Goal: Transaction & Acquisition: Purchase product/service

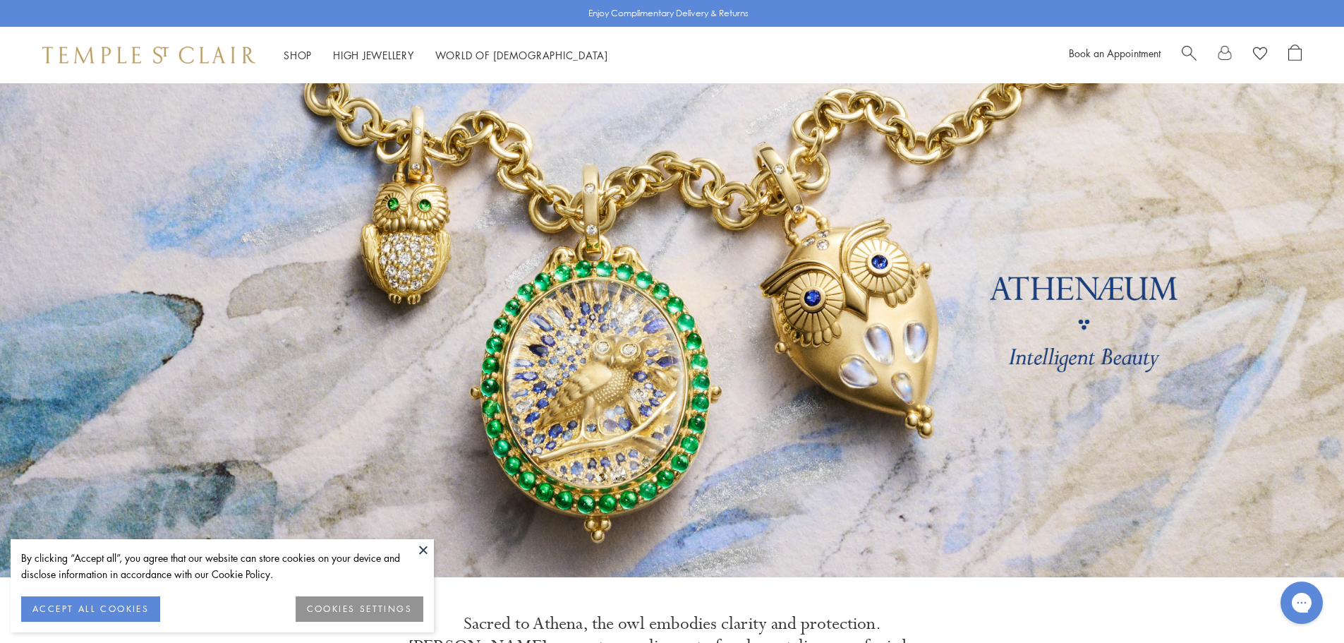
click at [418, 548] on button at bounding box center [423, 549] width 21 height 21
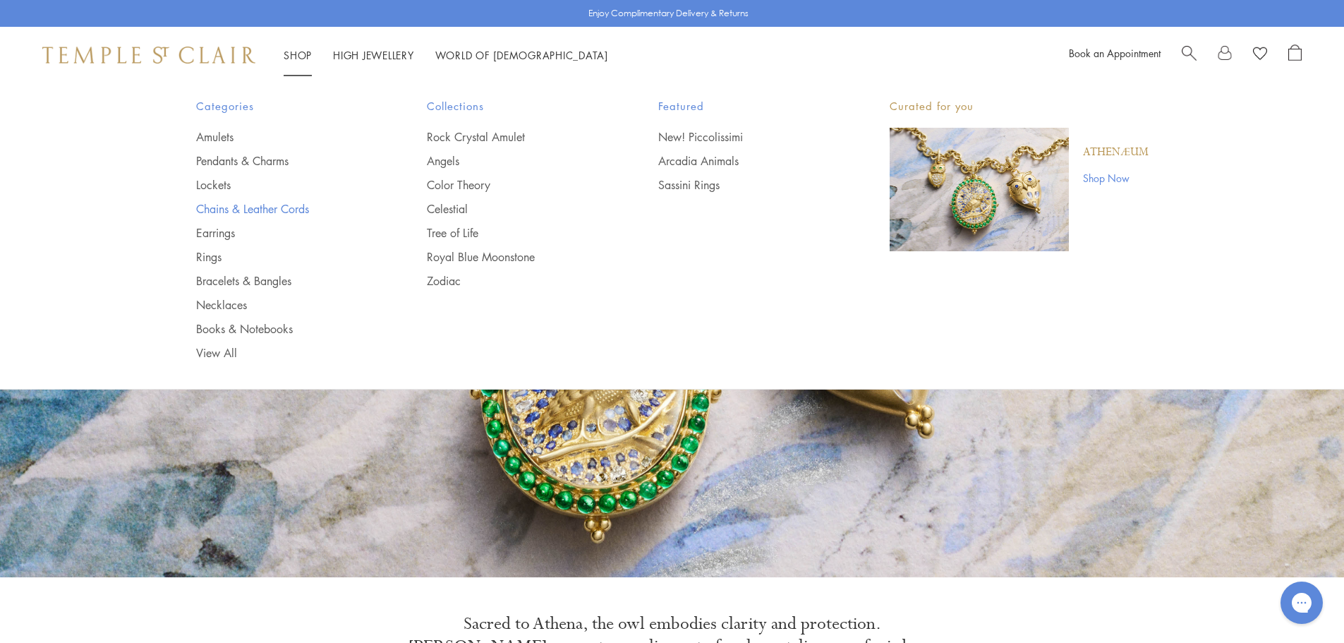
click at [245, 211] on link "Chains & Leather Cords" at bounding box center [283, 209] width 175 height 16
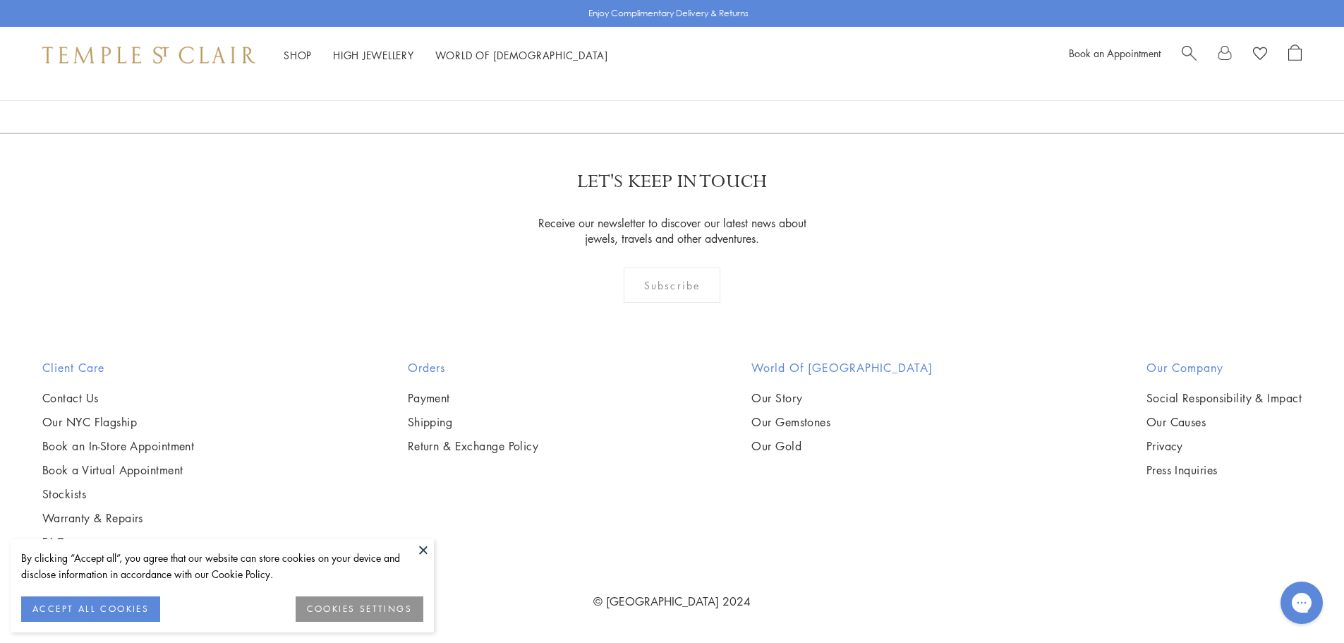
scroll to position [3387, 0]
click at [118, 601] on button "ACCEPT ALL COOKIES" at bounding box center [90, 608] width 139 height 25
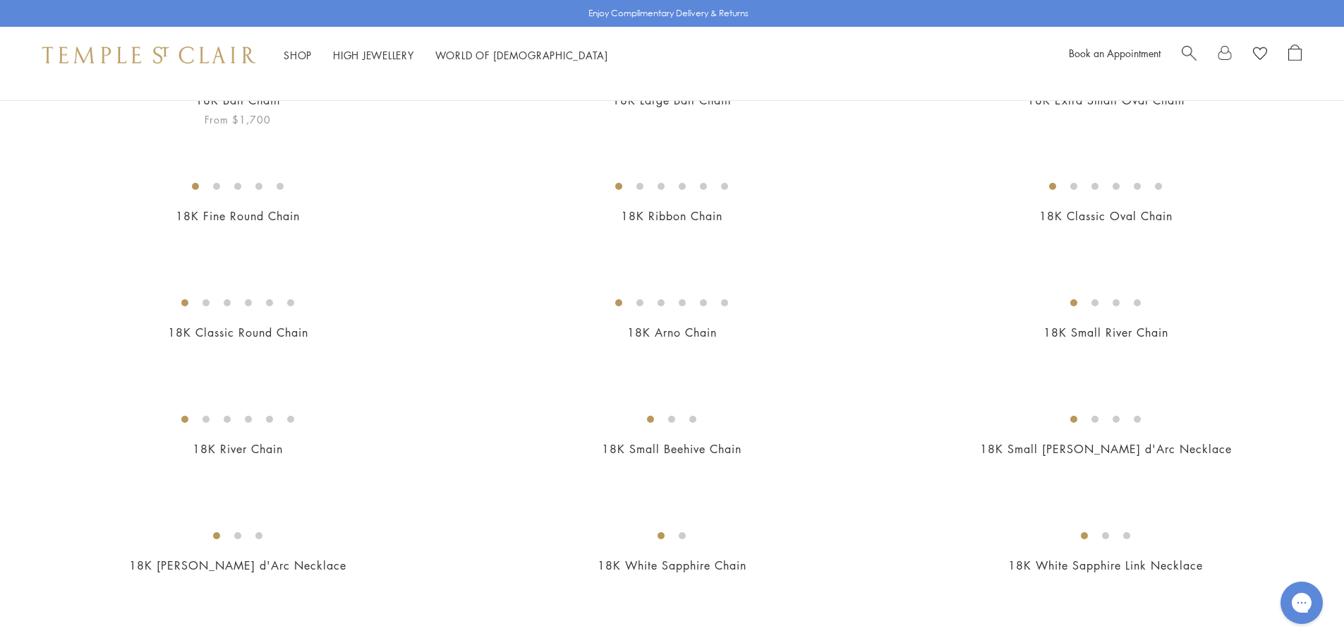
scroll to position [212, 0]
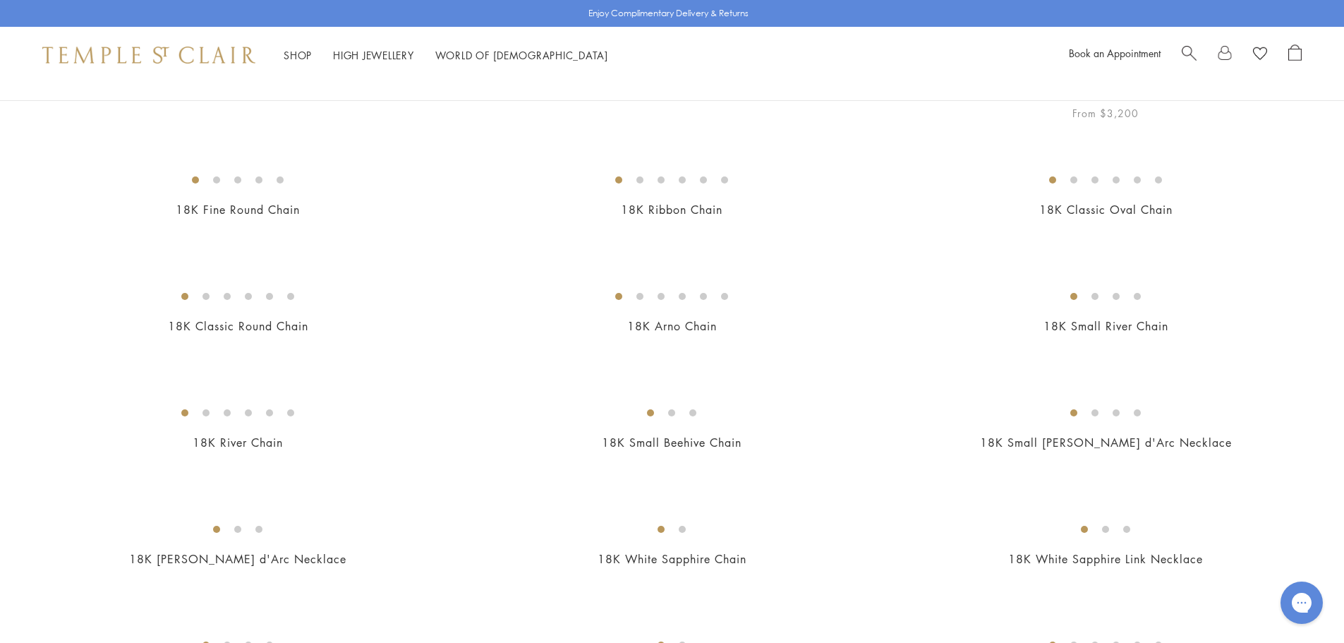
click at [0, 0] on img at bounding box center [0, 0] width 0 height 0
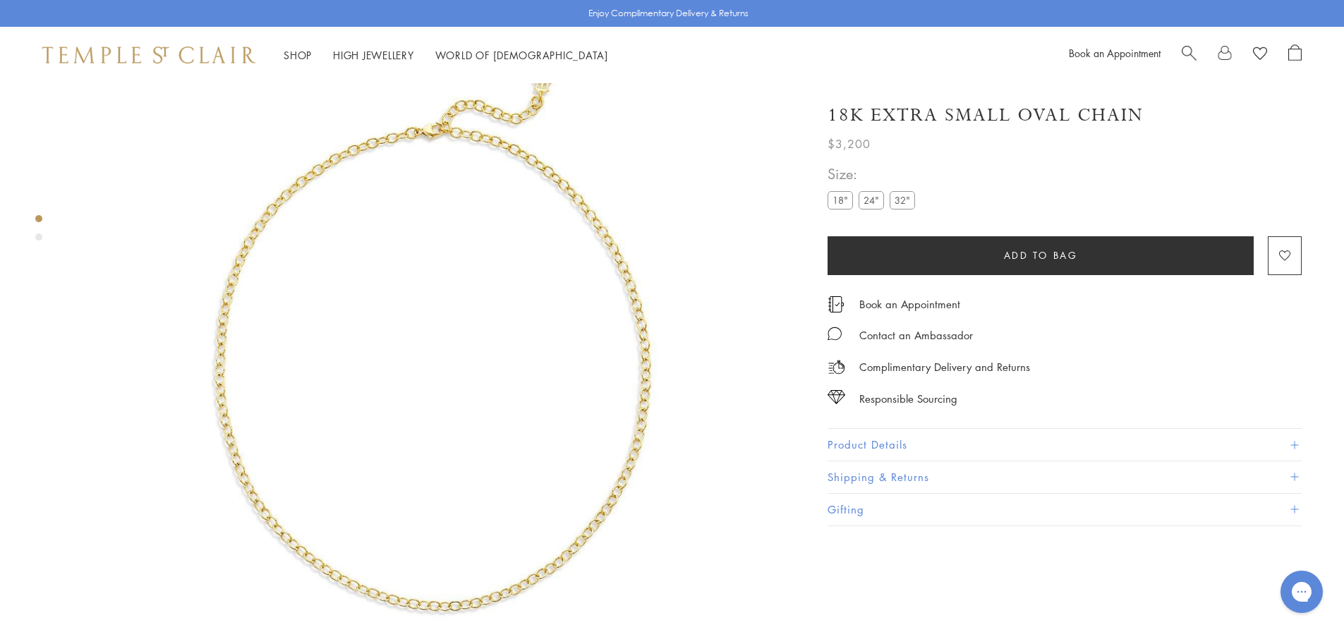
click at [870, 203] on label "24"" at bounding box center [871, 200] width 25 height 18
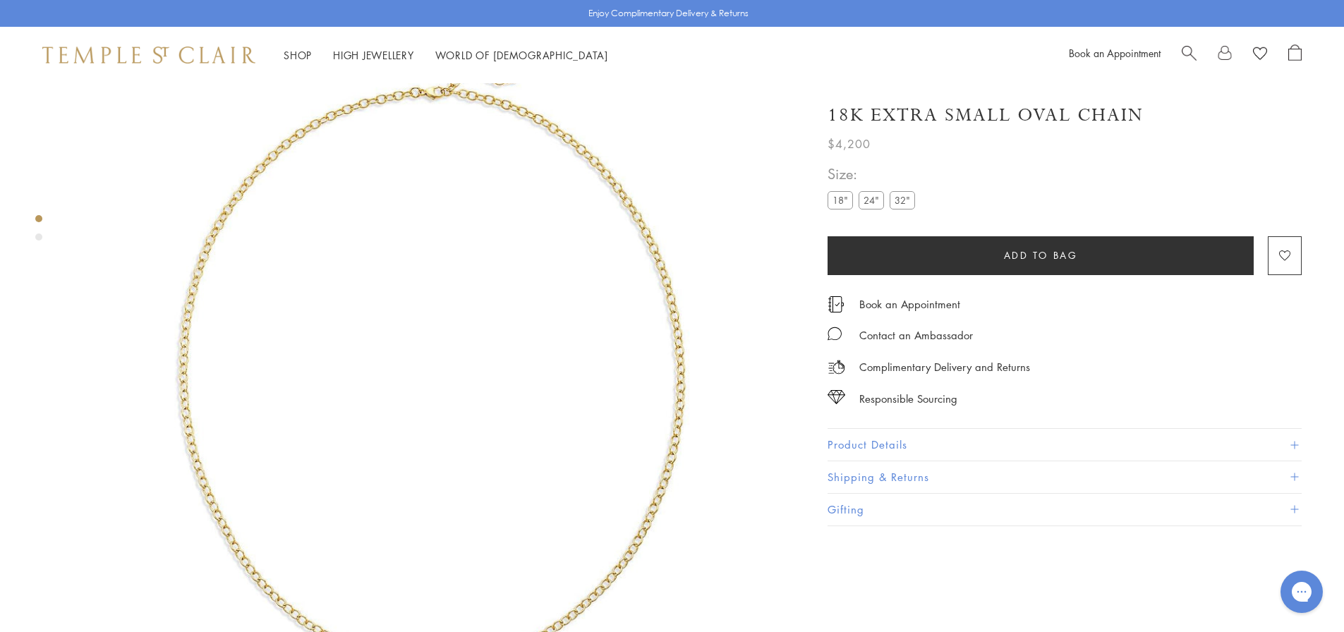
click at [839, 200] on label "18"" at bounding box center [840, 200] width 25 height 18
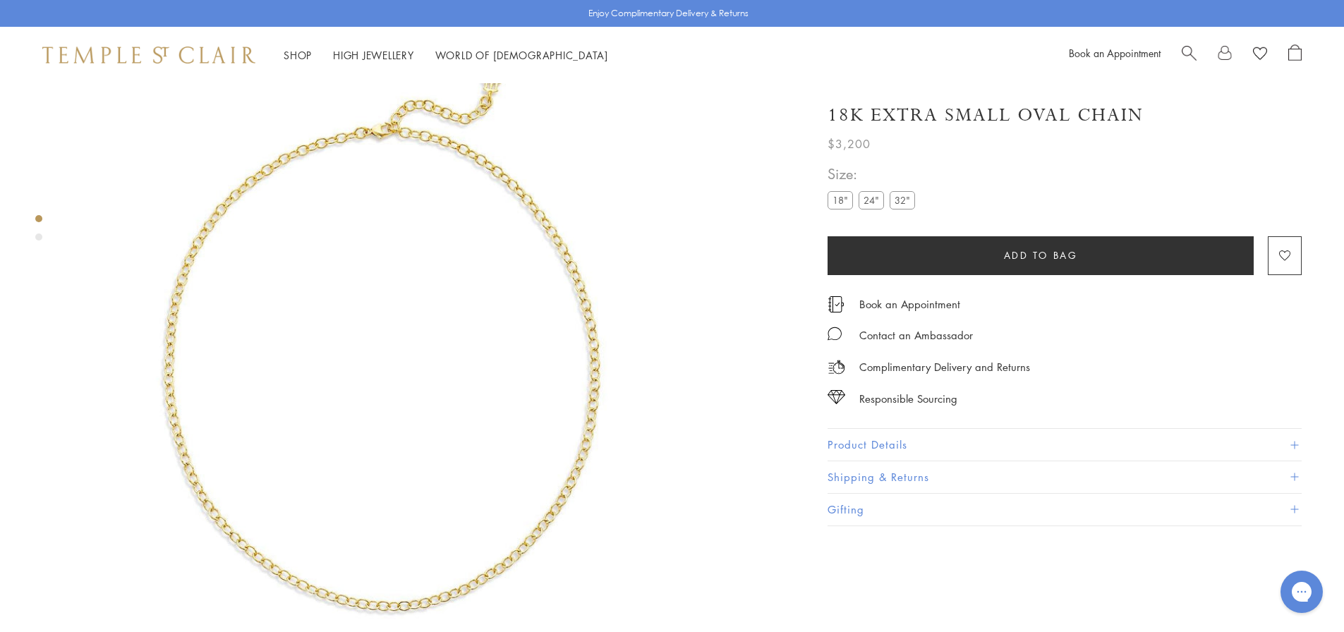
click at [570, 323] on img at bounding box center [381, 361] width 723 height 723
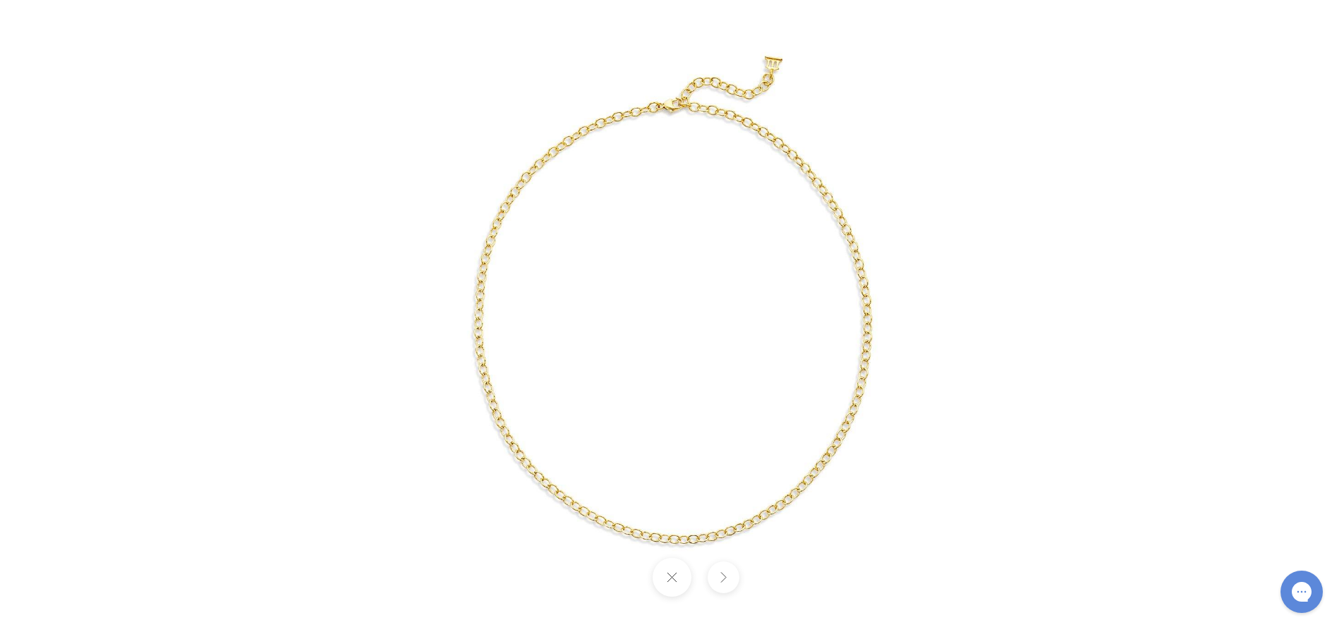
click at [383, 215] on img at bounding box center [672, 316] width 661 height 661
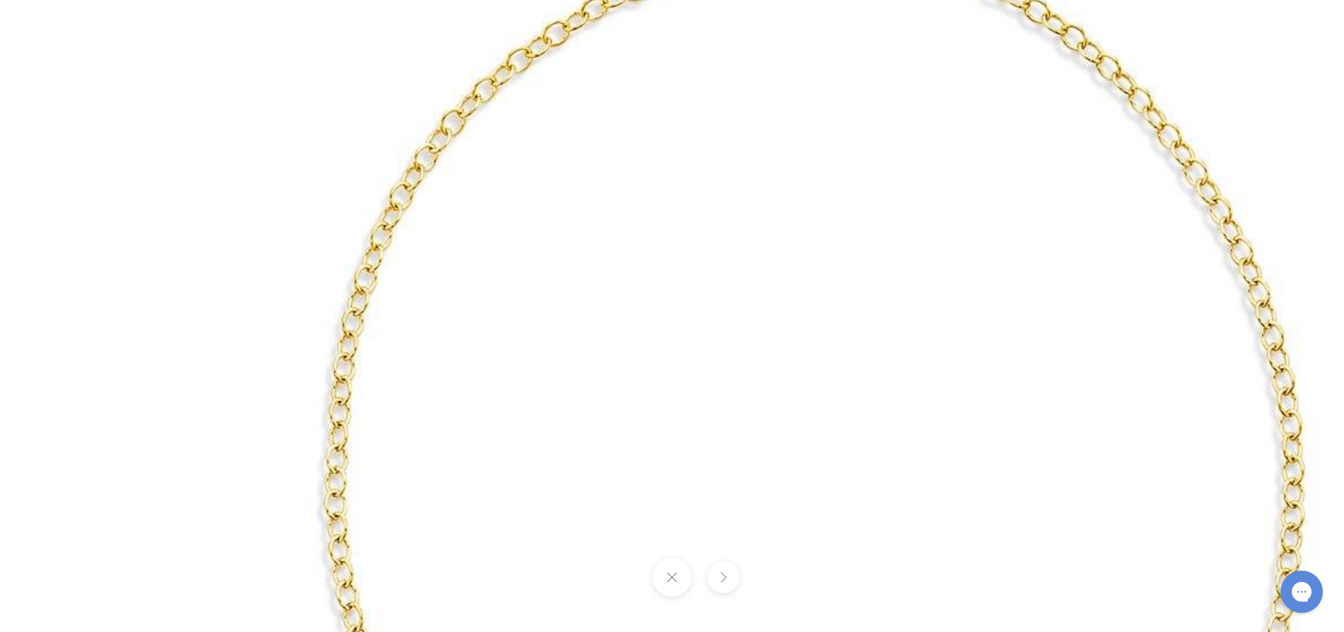
click at [675, 584] on button at bounding box center [672, 577] width 39 height 39
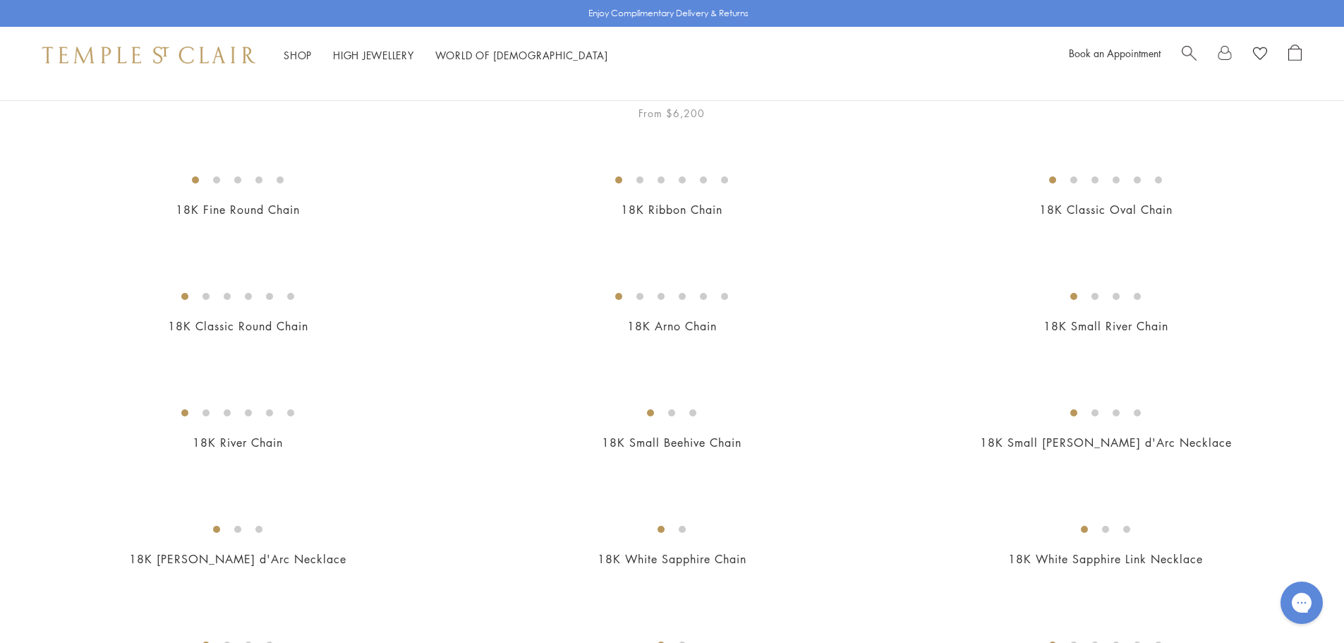
click at [0, 0] on img at bounding box center [0, 0] width 0 height 0
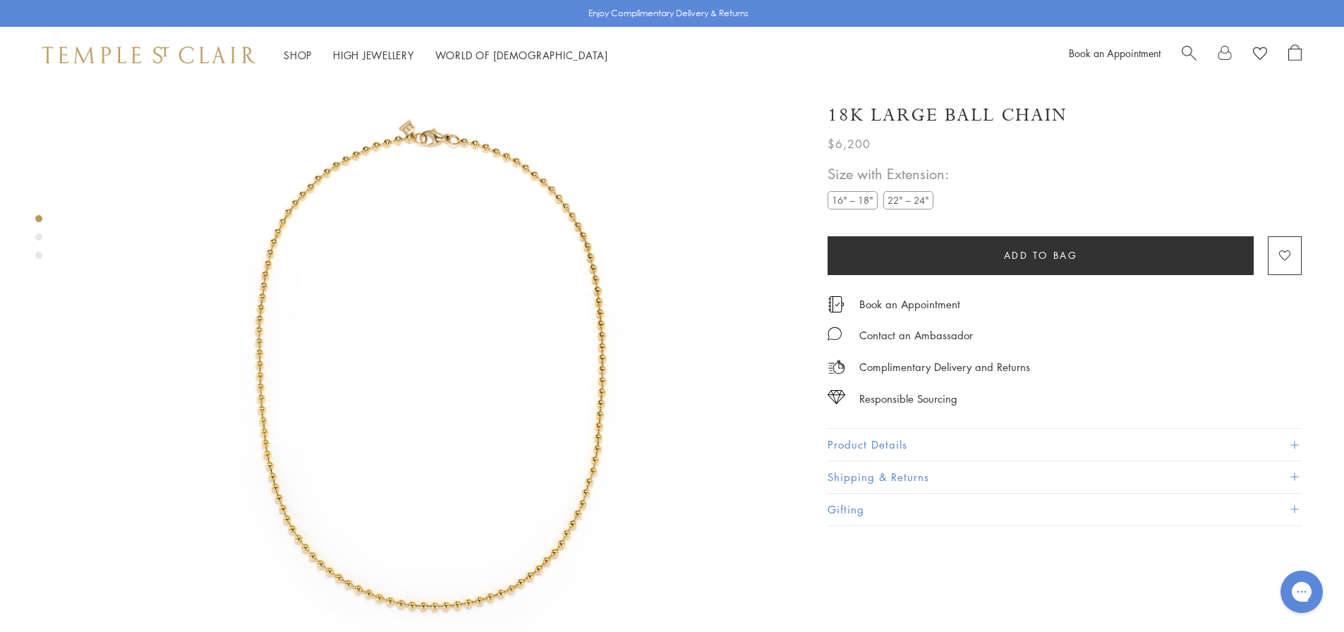
scroll to position [83, 0]
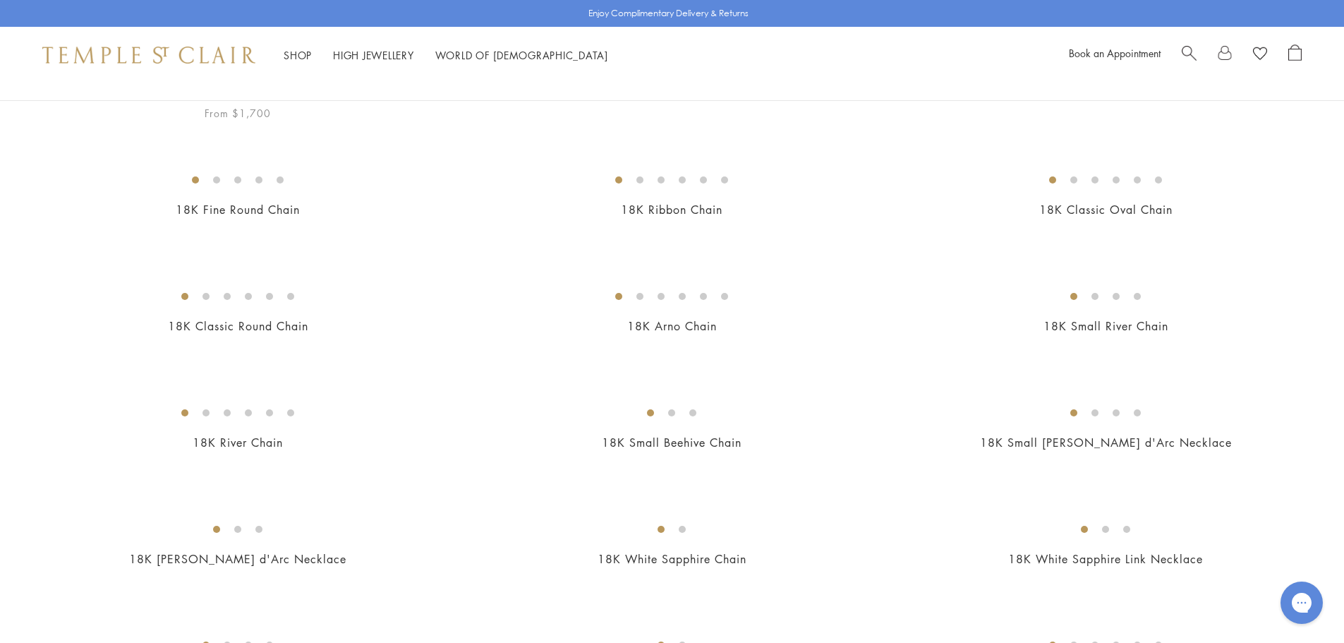
click at [0, 0] on img at bounding box center [0, 0] width 0 height 0
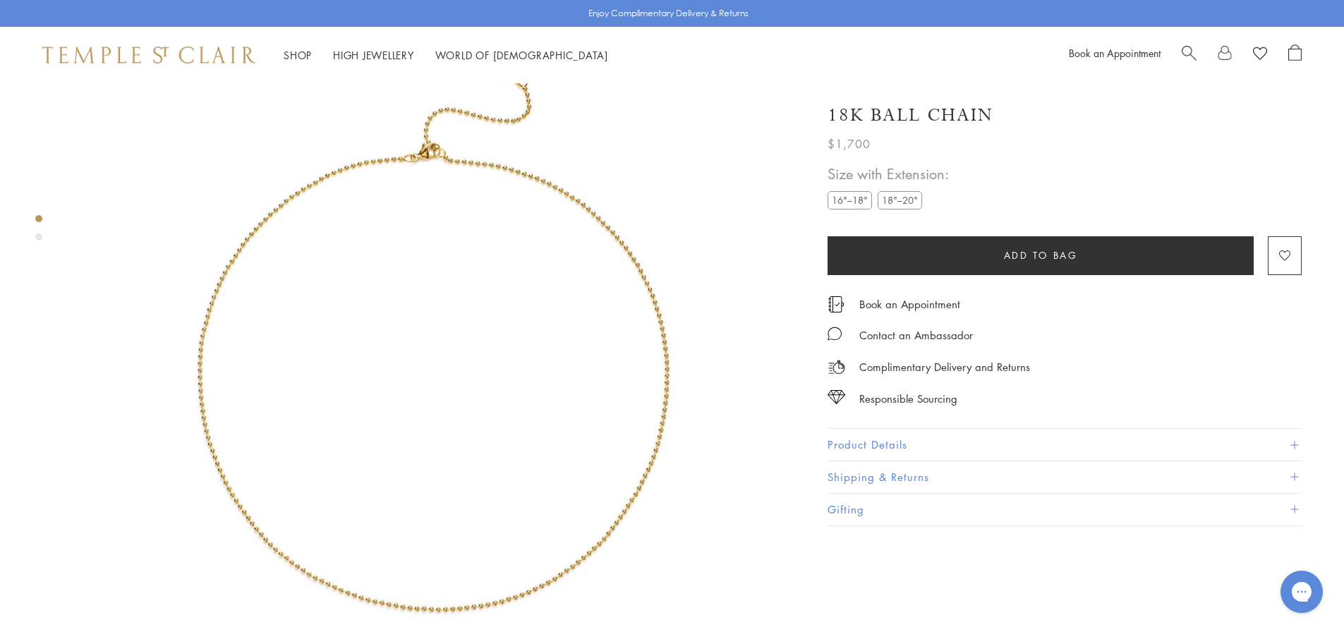
click at [617, 245] on img at bounding box center [432, 367] width 723 height 735
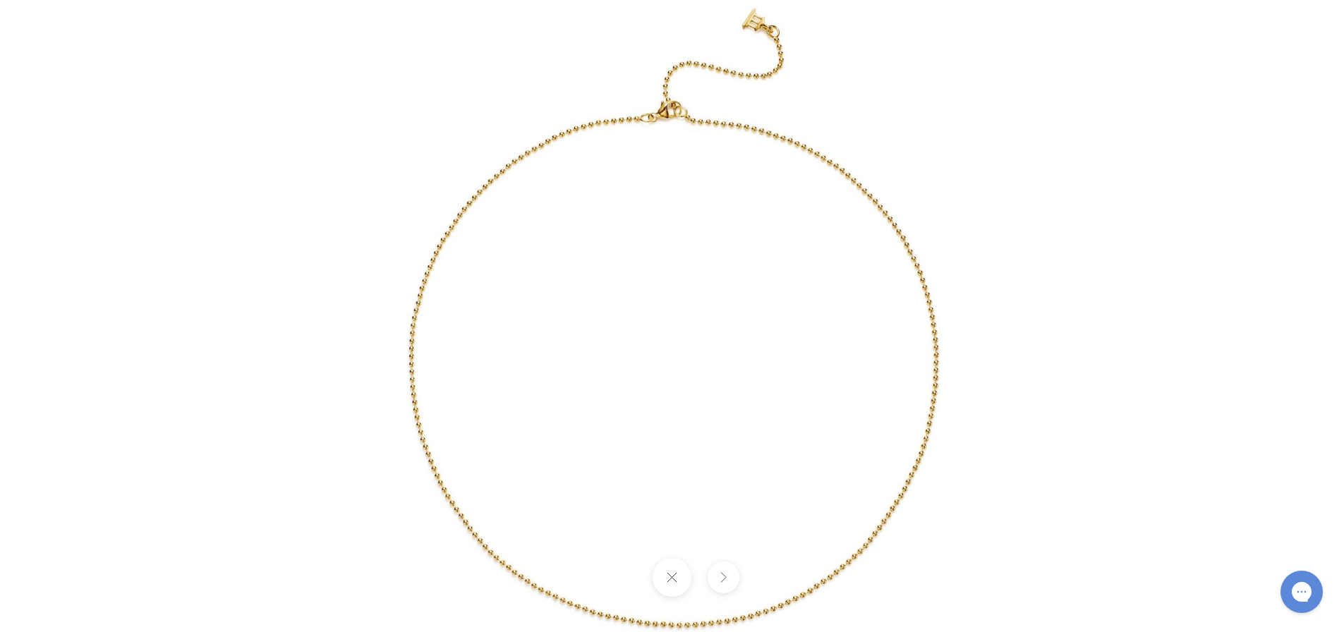
drag, startPoint x: 715, startPoint y: 83, endPoint x: 716, endPoint y: 150, distance: 67.8
click at [716, 150] on img at bounding box center [672, 353] width 813 height 826
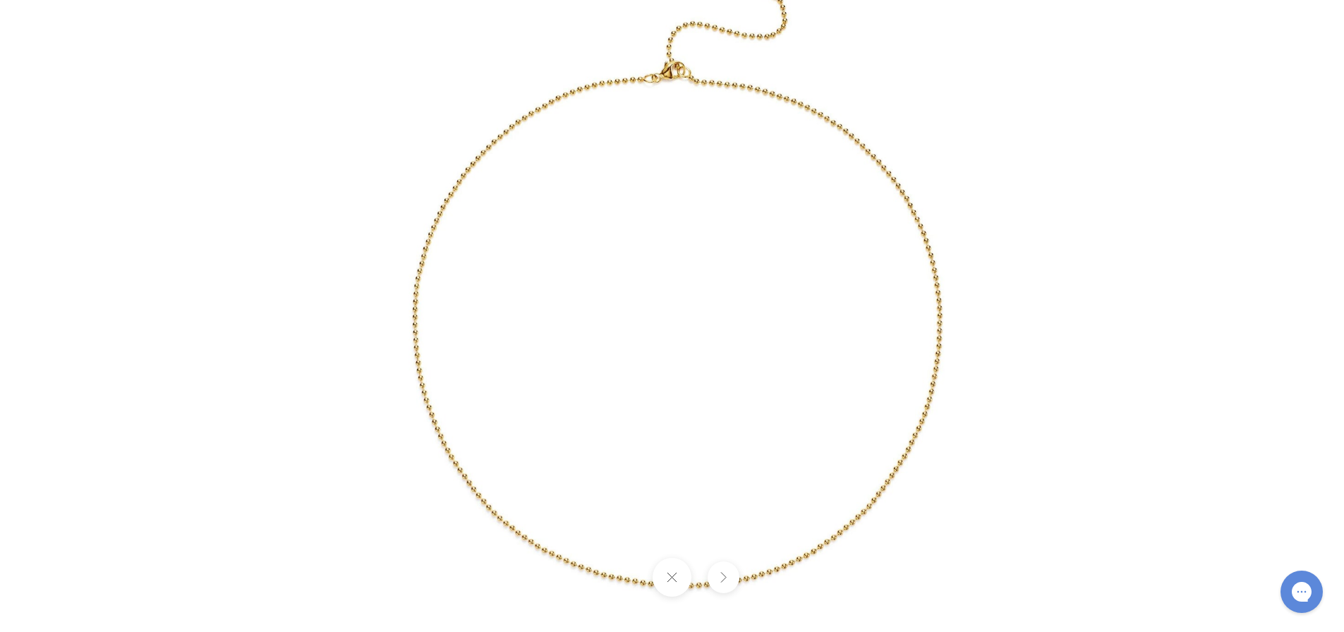
drag, startPoint x: 852, startPoint y: 299, endPoint x: 869, endPoint y: 192, distance: 108.6
click at [869, 192] on img at bounding box center [676, 313] width 813 height 826
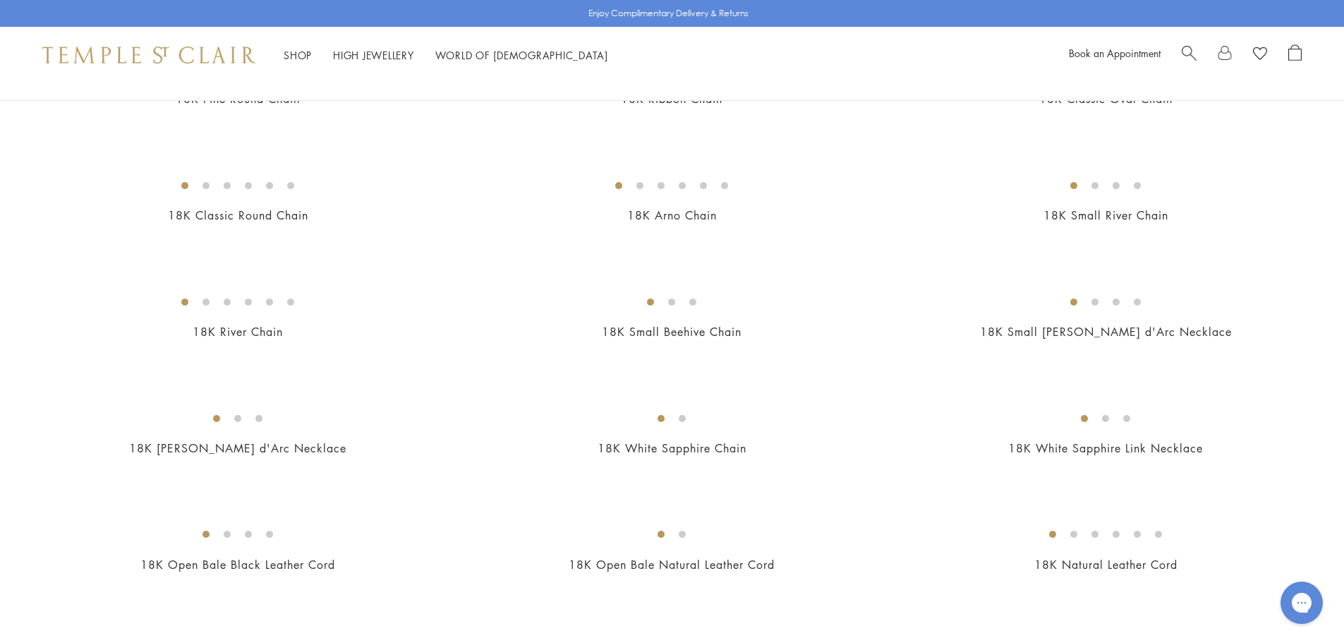
scroll to position [353, 0]
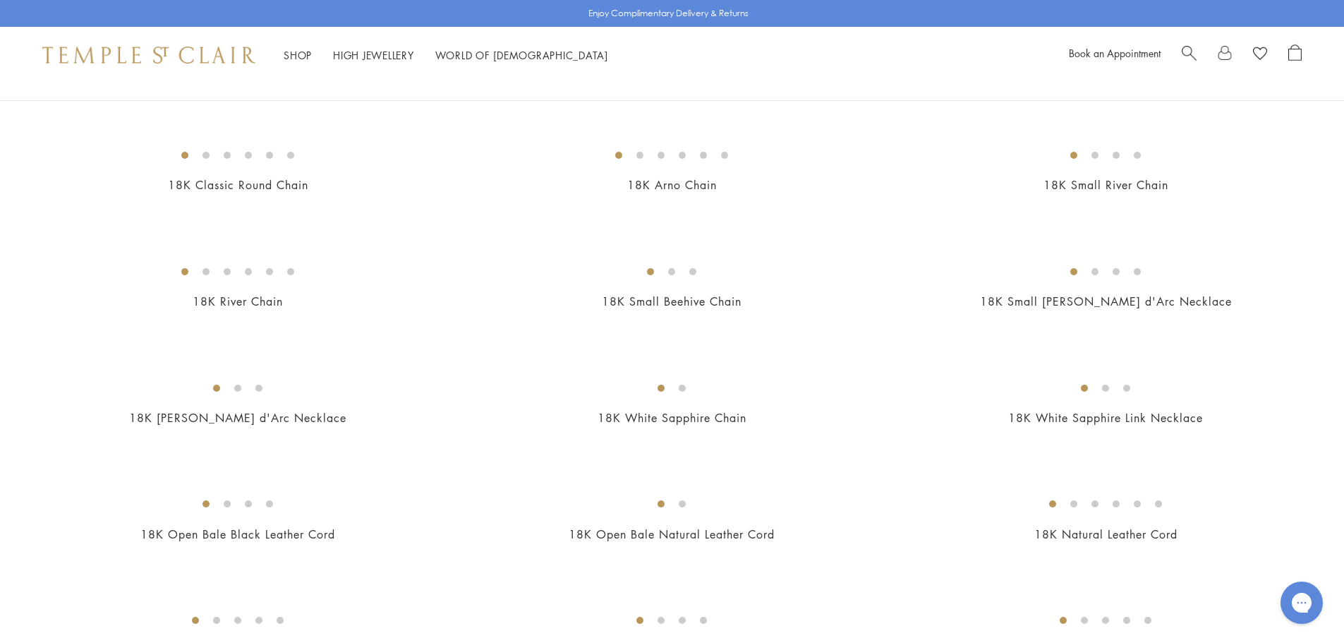
click at [0, 0] on img at bounding box center [0, 0] width 0 height 0
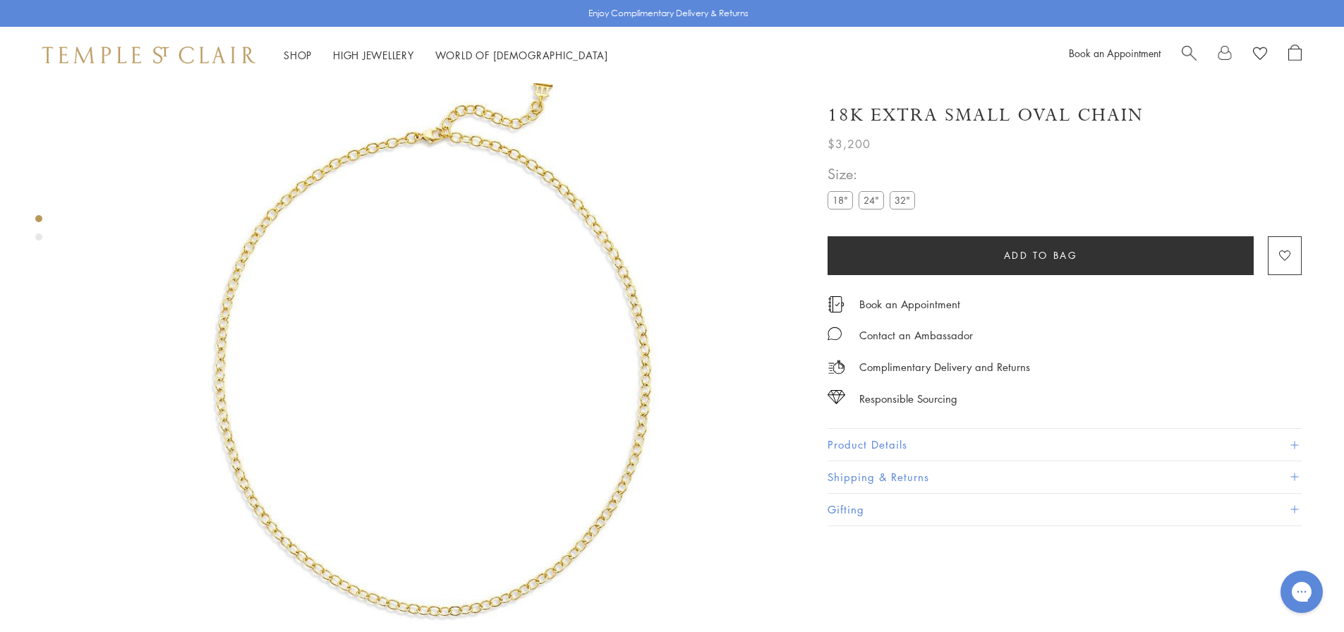
scroll to position [83, 0]
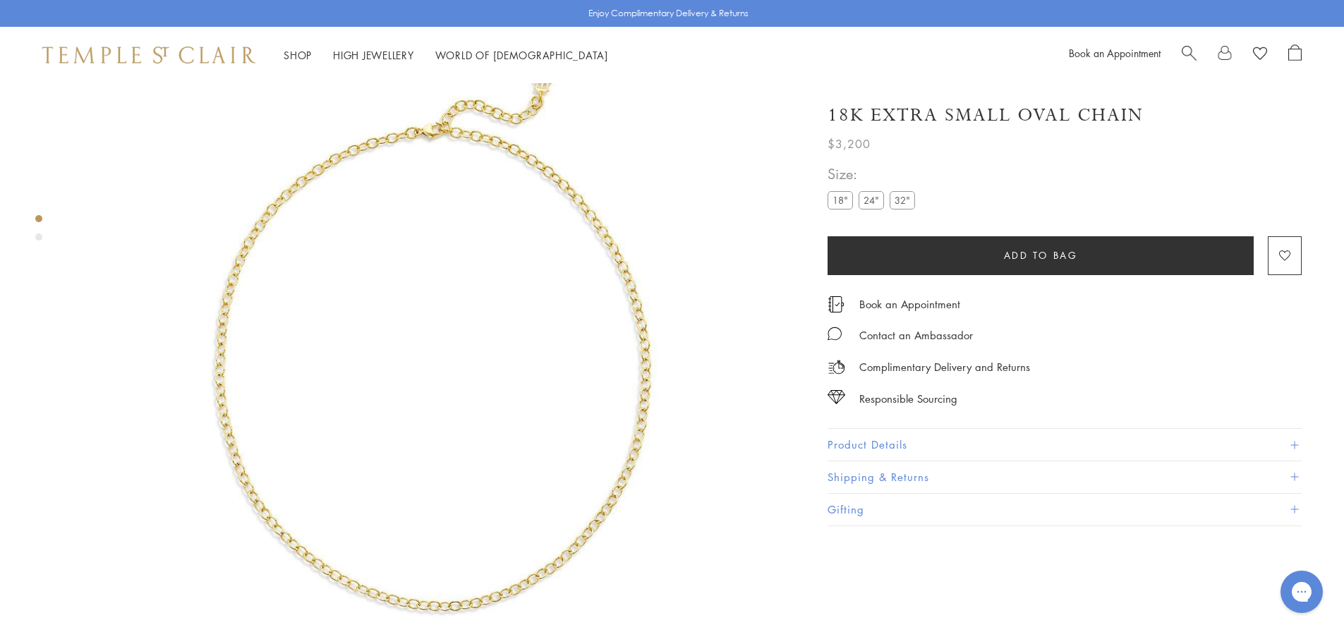
click at [622, 276] on img at bounding box center [432, 361] width 723 height 723
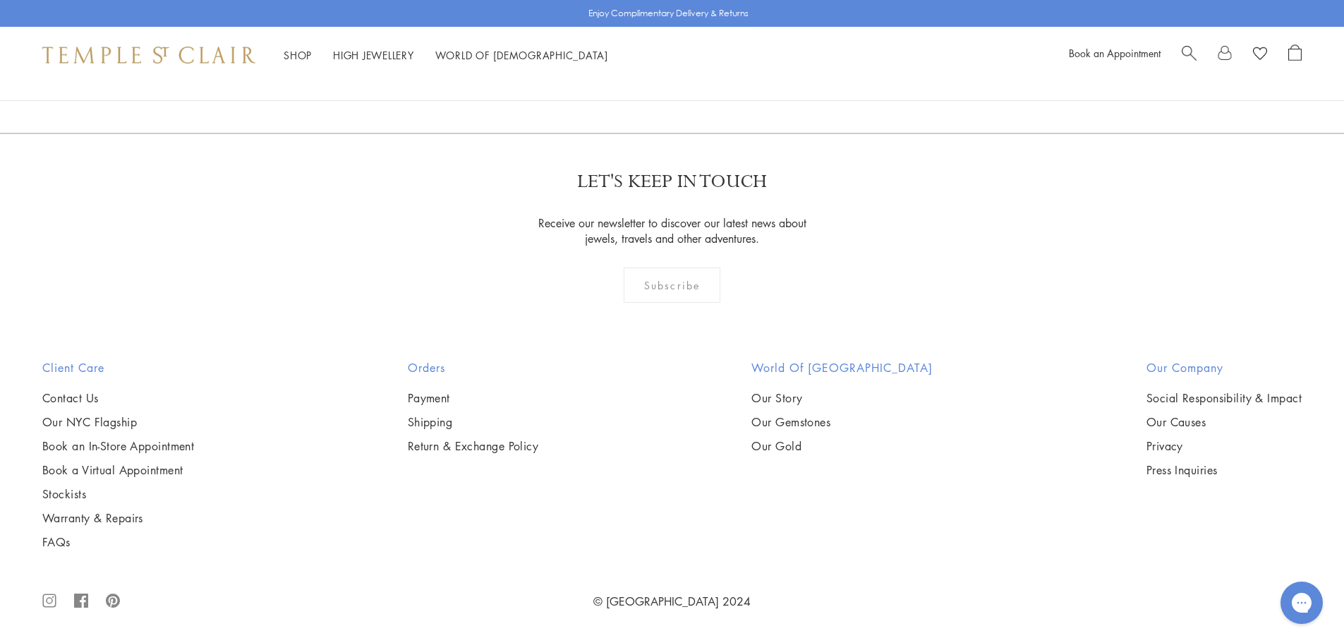
scroll to position [1129, 0]
click at [0, 0] on img at bounding box center [0, 0] width 0 height 0
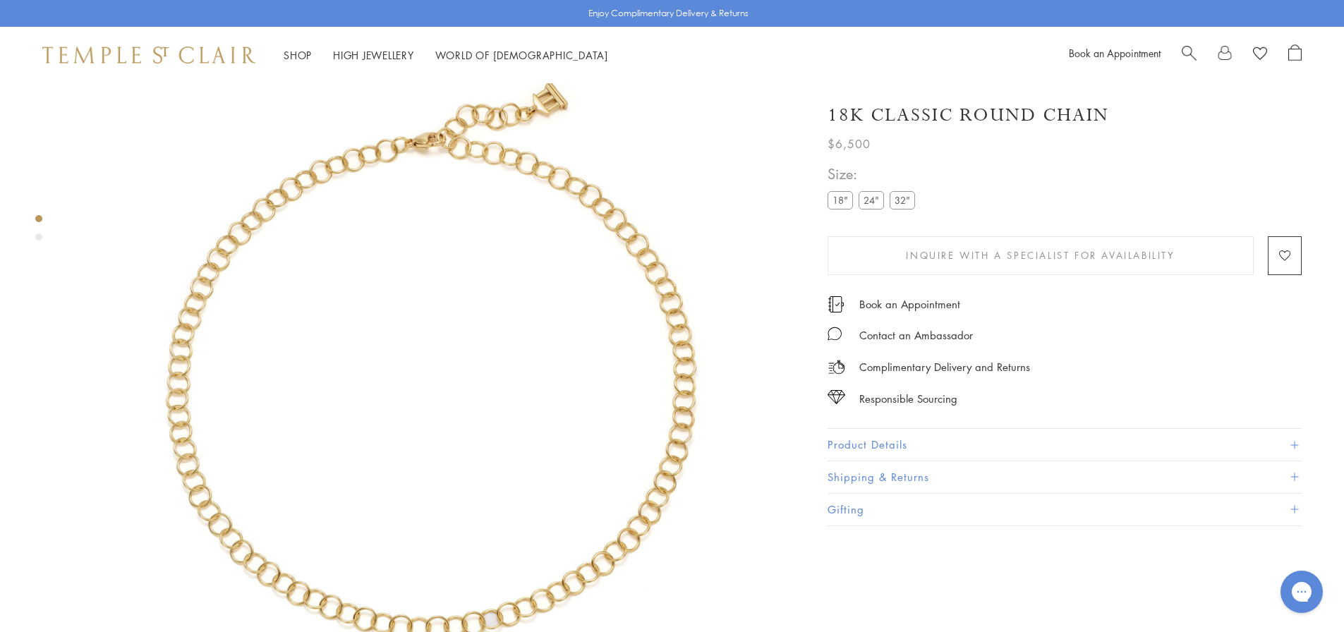
scroll to position [83, 0]
click at [863, 199] on label "24"" at bounding box center [871, 200] width 25 height 18
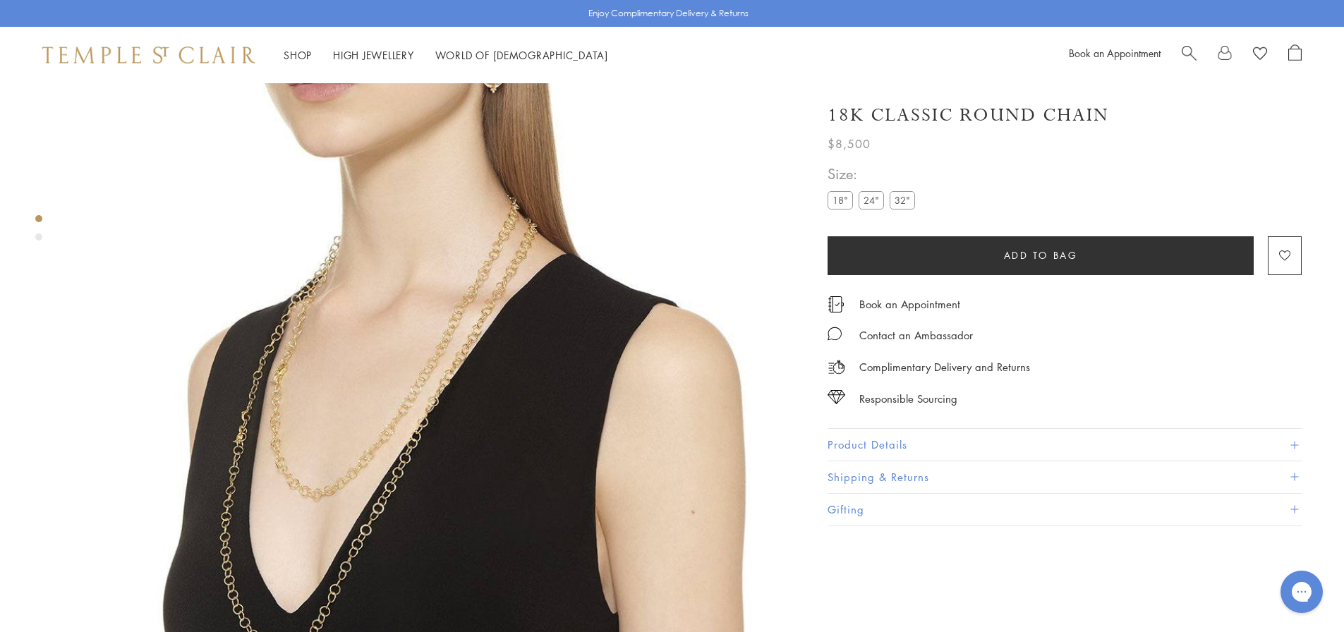
click at [841, 195] on label "18"" at bounding box center [840, 200] width 25 height 18
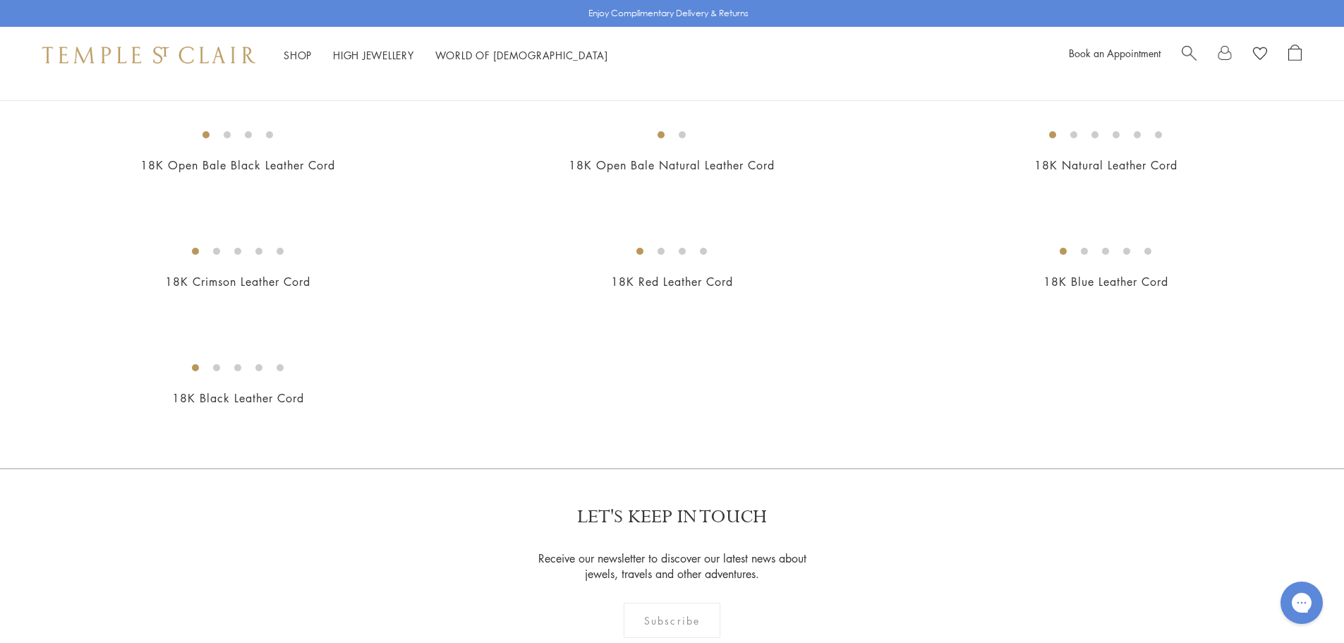
scroll to position [635, 0]
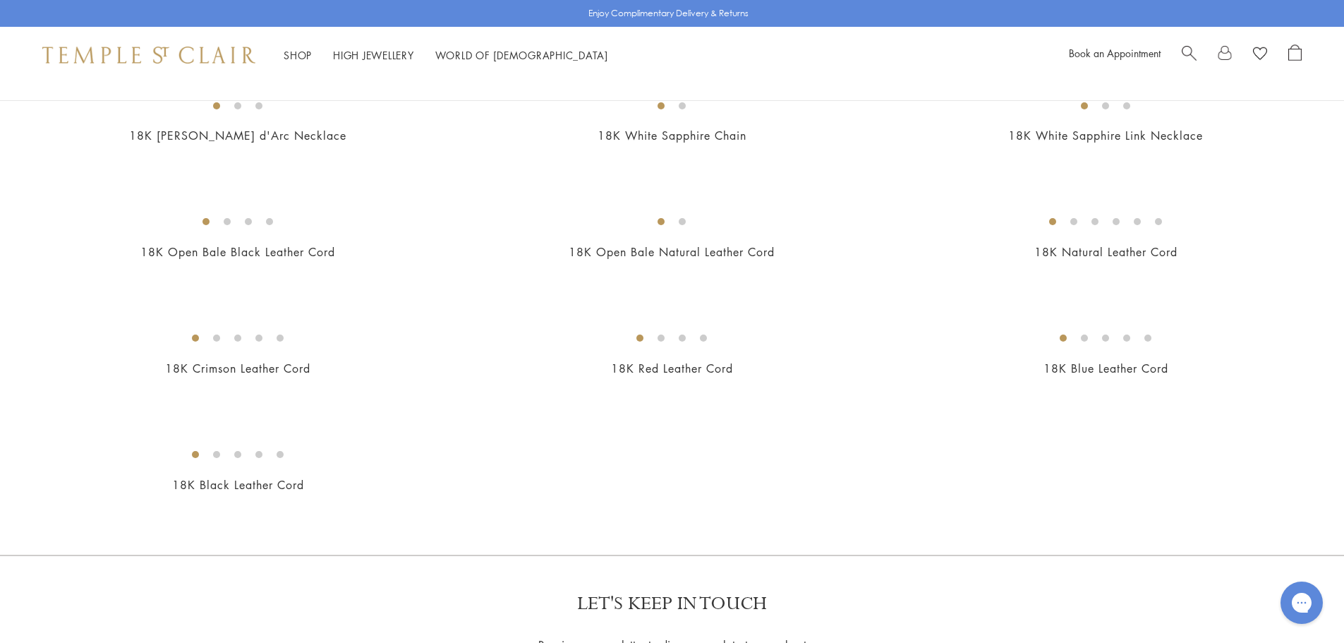
click at [0, 0] on img at bounding box center [0, 0] width 0 height 0
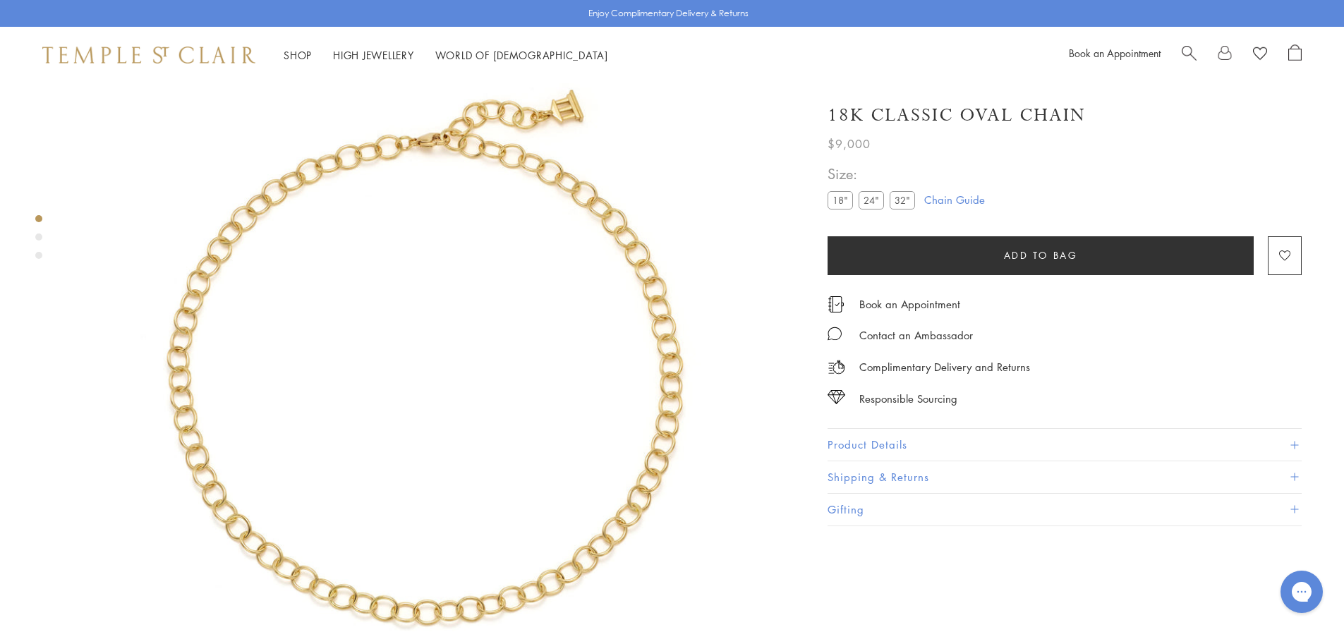
scroll to position [83, 0]
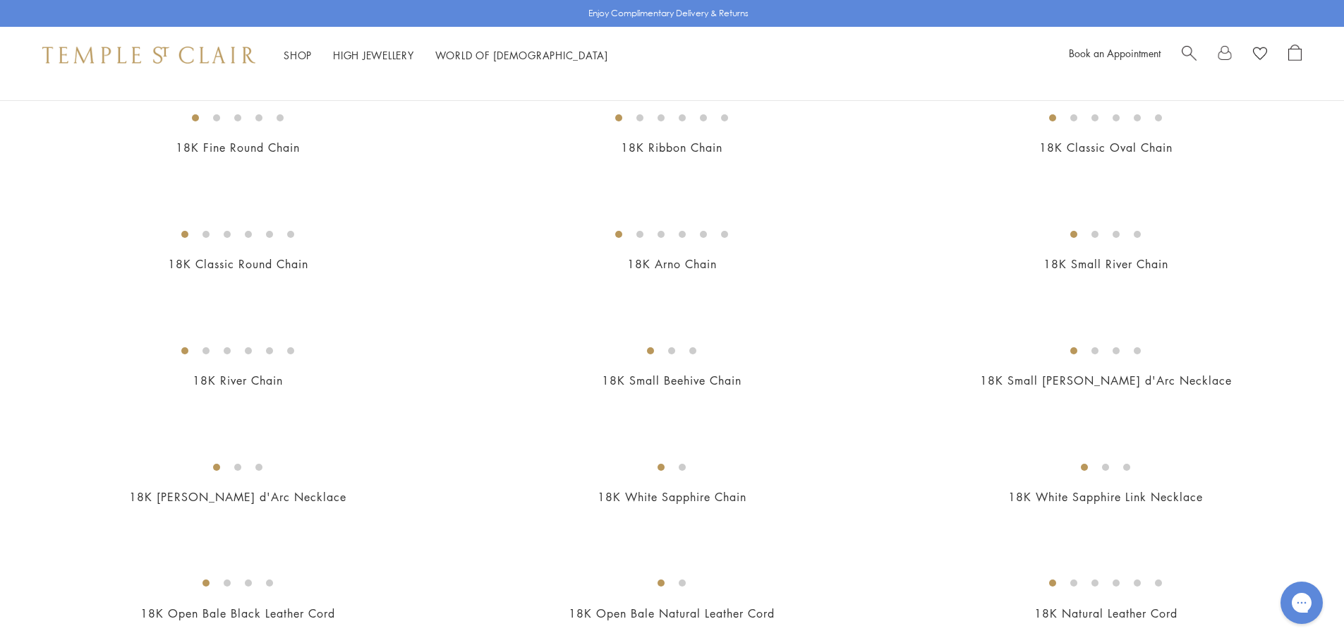
scroll to position [212, 0]
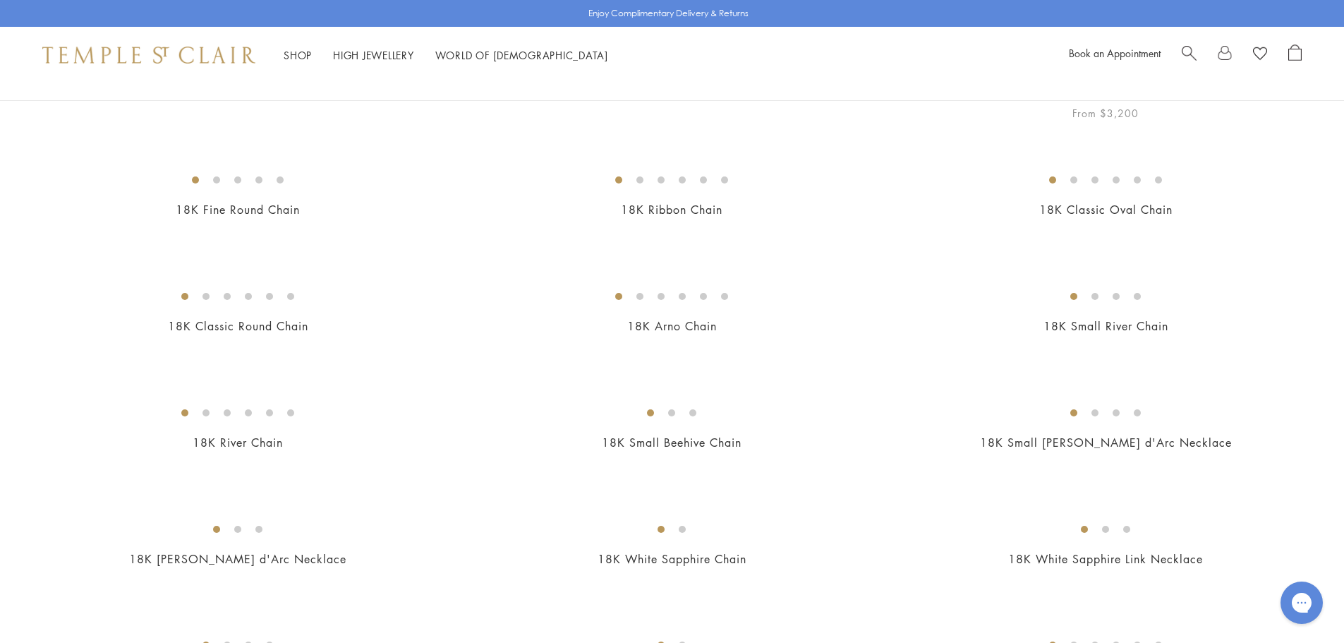
click at [0, 0] on img at bounding box center [0, 0] width 0 height 0
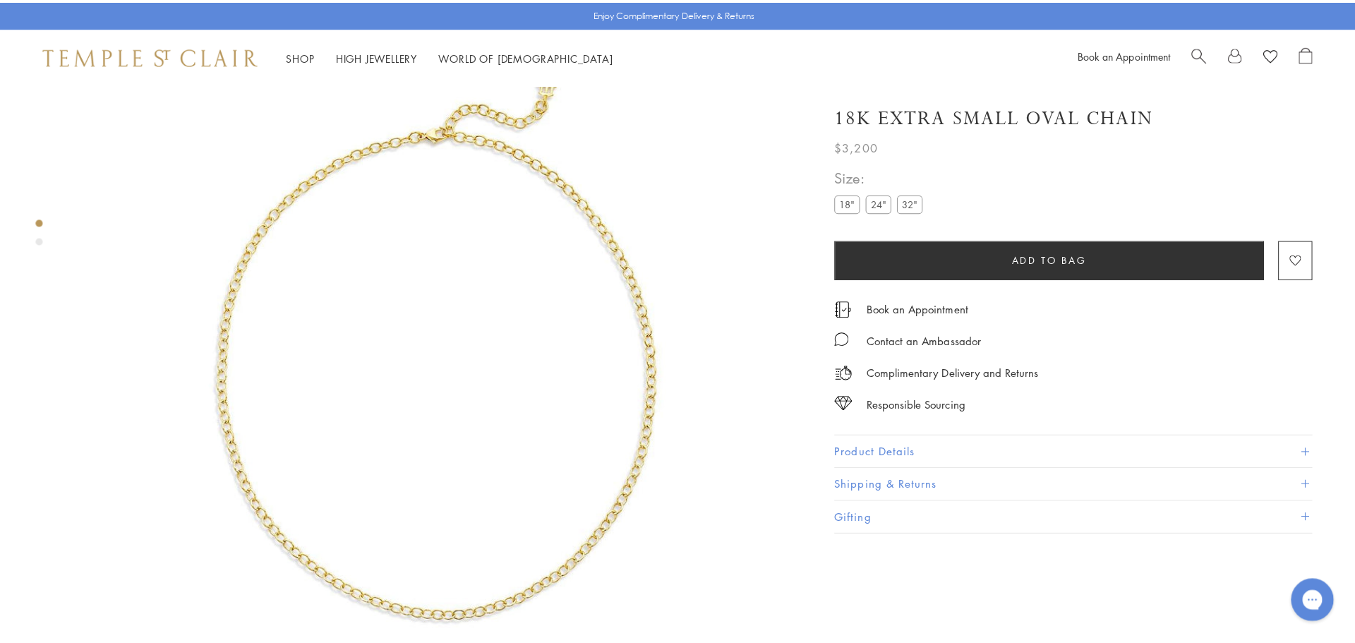
scroll to position [83, 0]
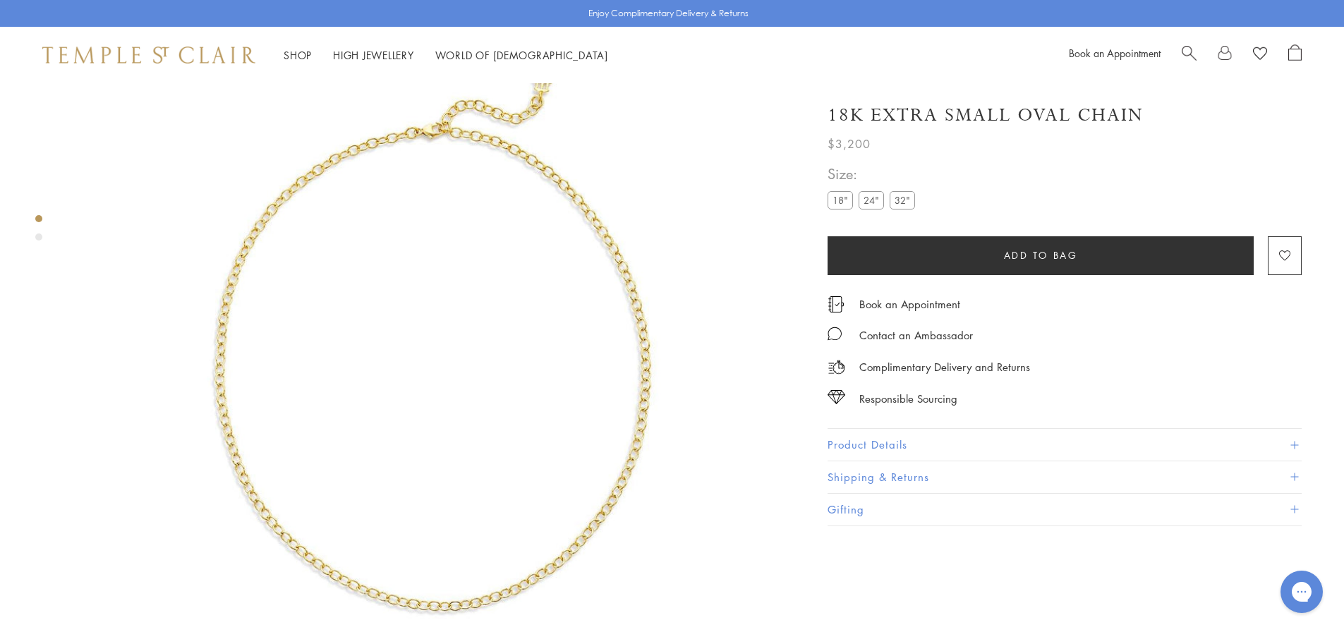
click at [869, 203] on label "24"" at bounding box center [871, 200] width 25 height 18
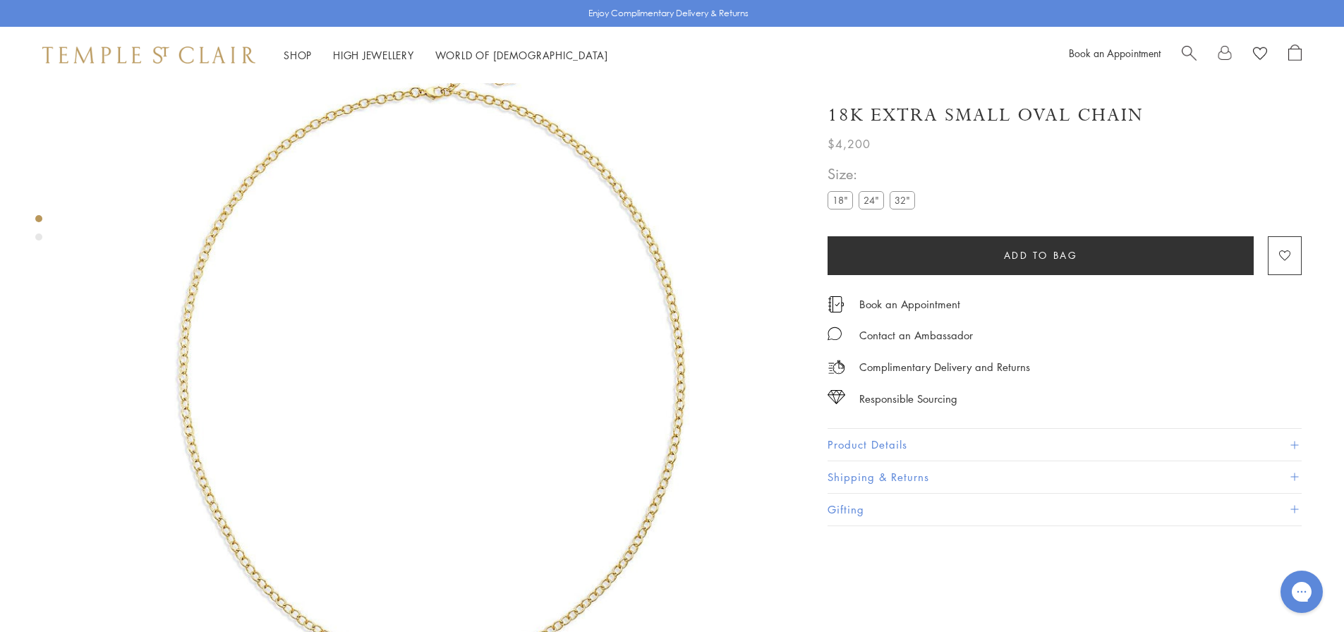
click at [900, 202] on label "32"" at bounding box center [902, 200] width 25 height 18
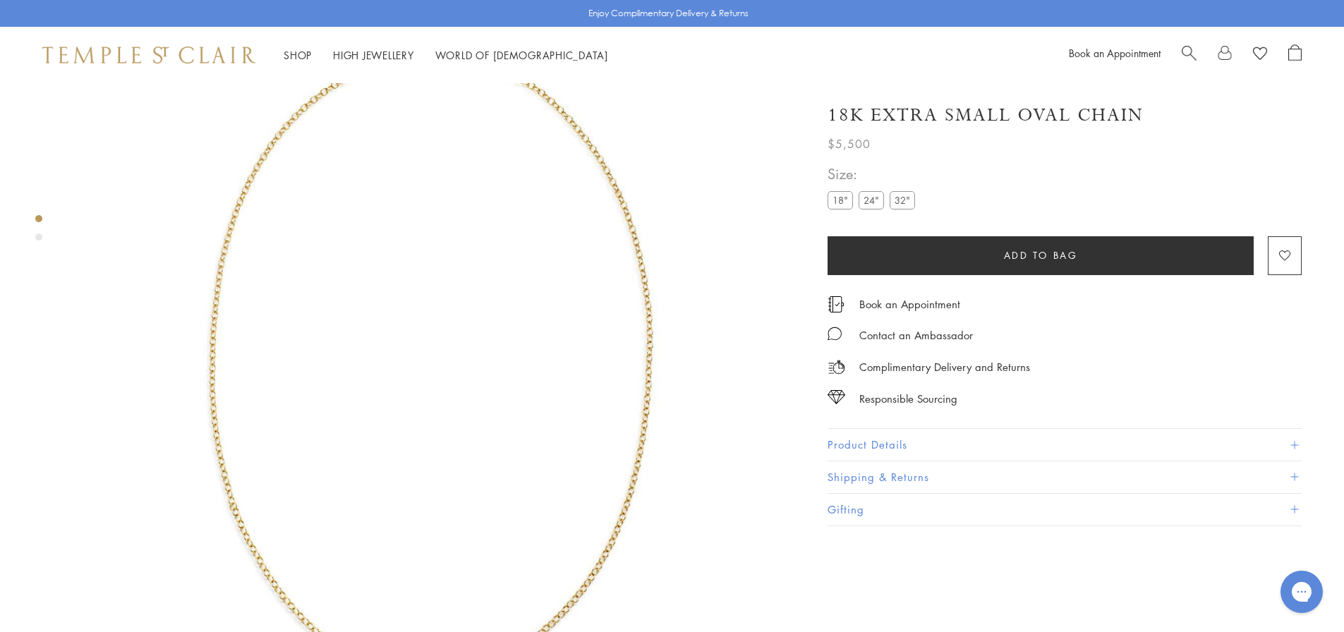
click at [839, 203] on label "18"" at bounding box center [840, 200] width 25 height 18
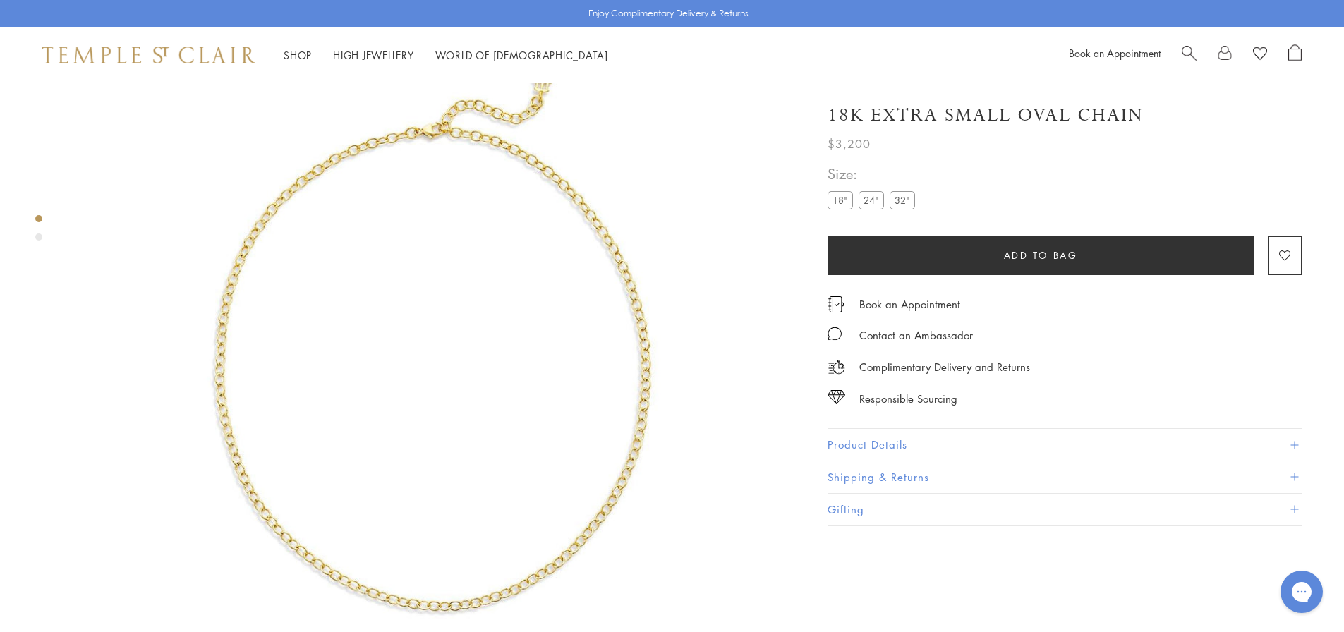
click at [1054, 262] on button "Add to bag" at bounding box center [1041, 255] width 426 height 39
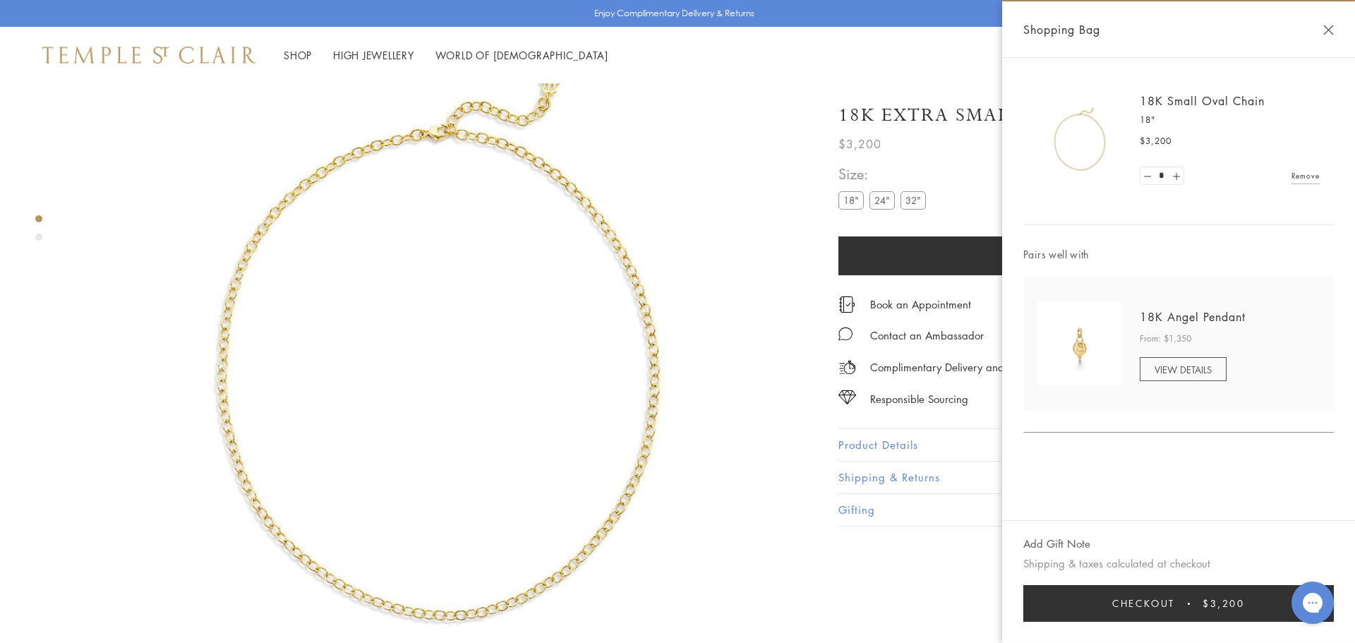
click at [1135, 603] on span "Checkout" at bounding box center [1143, 604] width 63 height 16
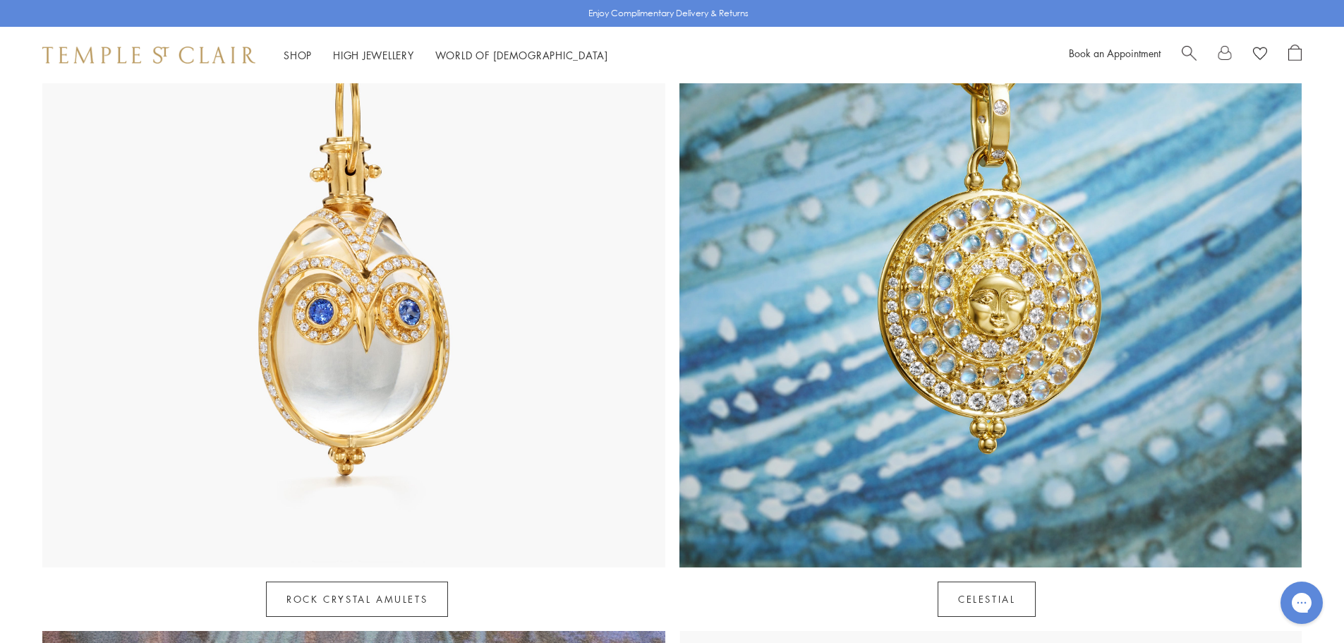
scroll to position [847, 0]
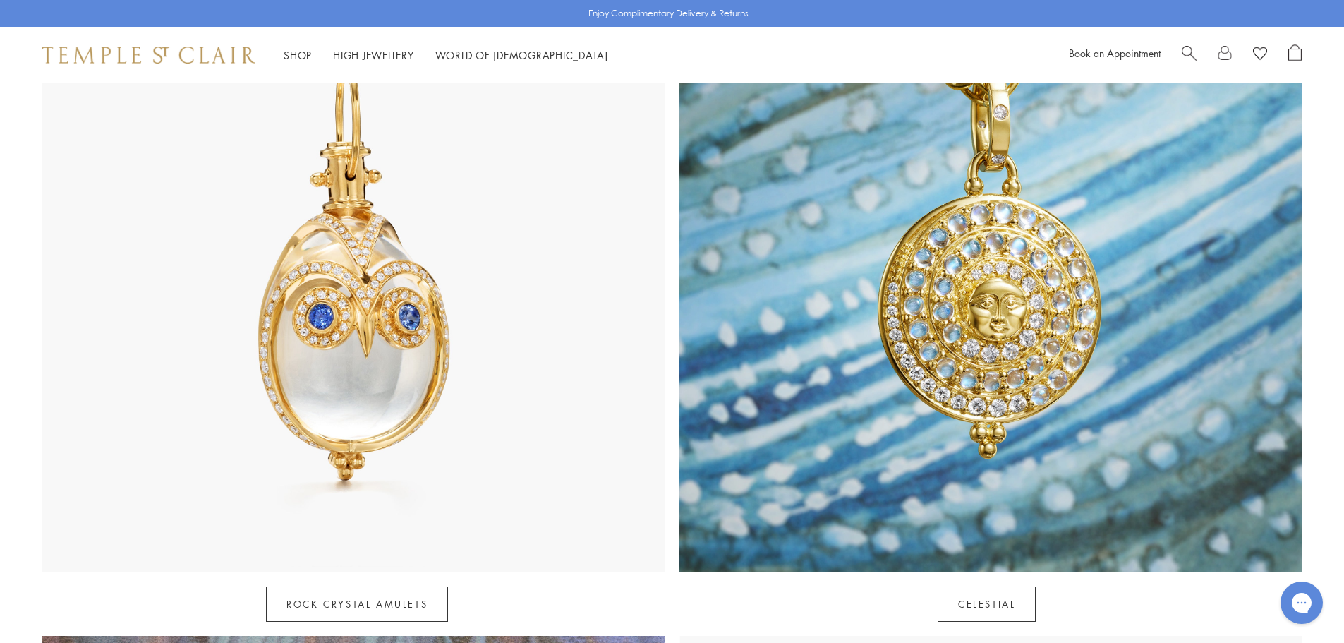
click at [334, 282] on img at bounding box center [353, 260] width 623 height 623
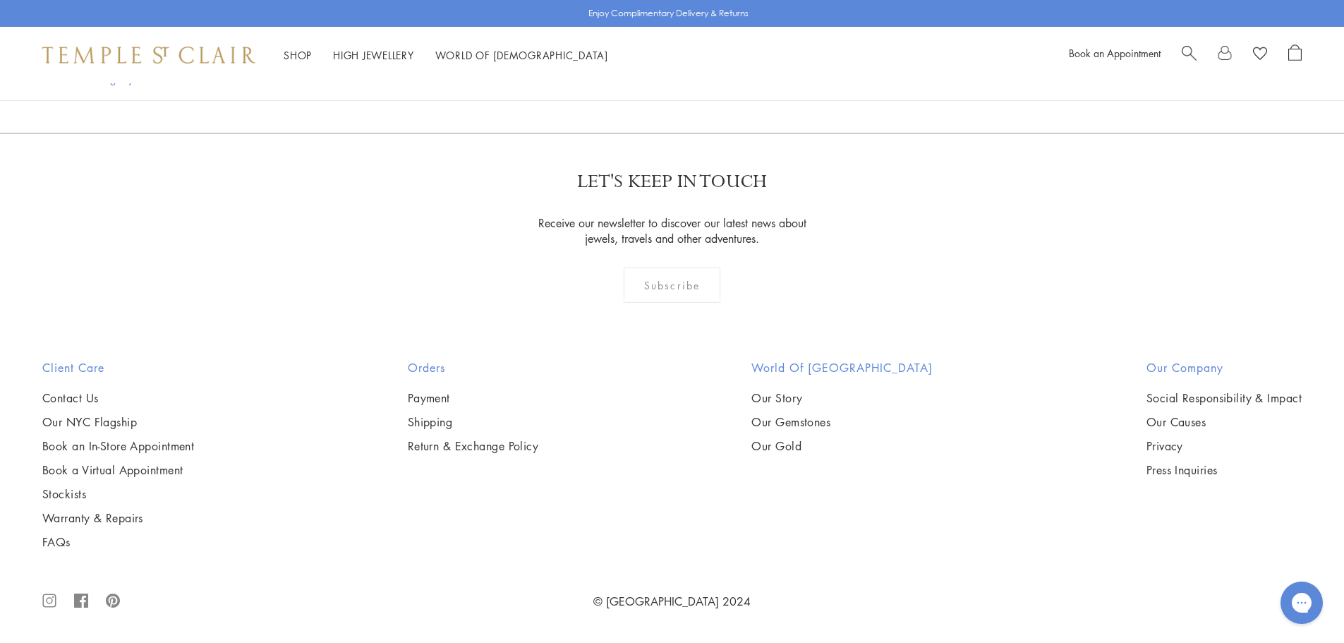
scroll to position [8186, 0]
click at [0, 0] on img at bounding box center [0, 0] width 0 height 0
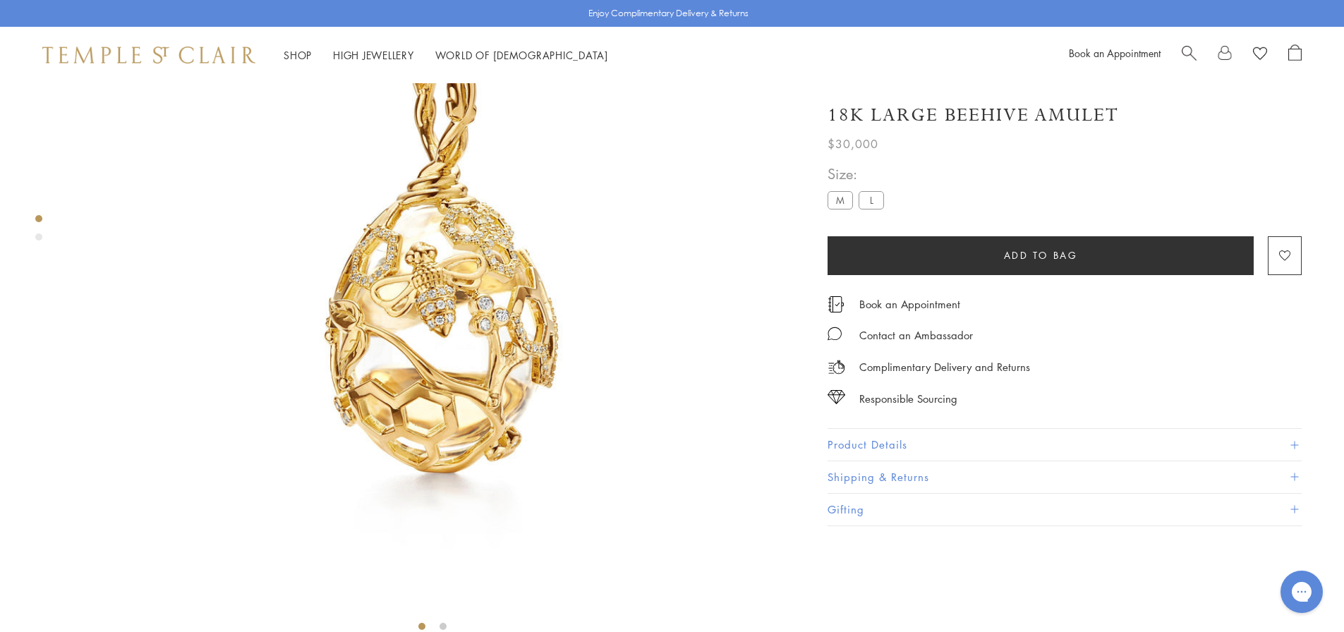
scroll to position [83, 0]
